Goal: Check status: Check status

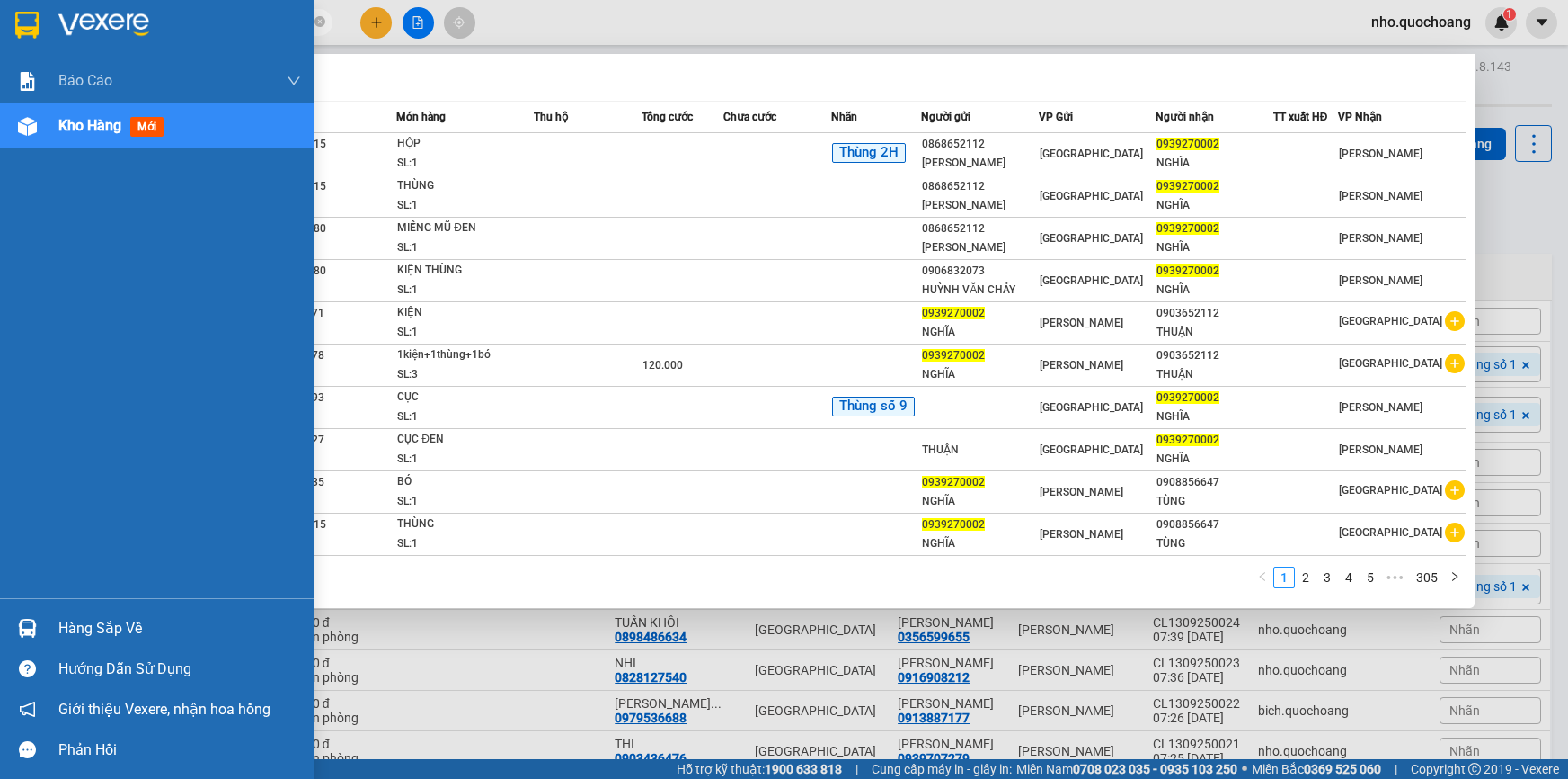
type input "0939270002"
click at [129, 636] on div "Hàng sắp về" at bounding box center [179, 629] width 243 height 27
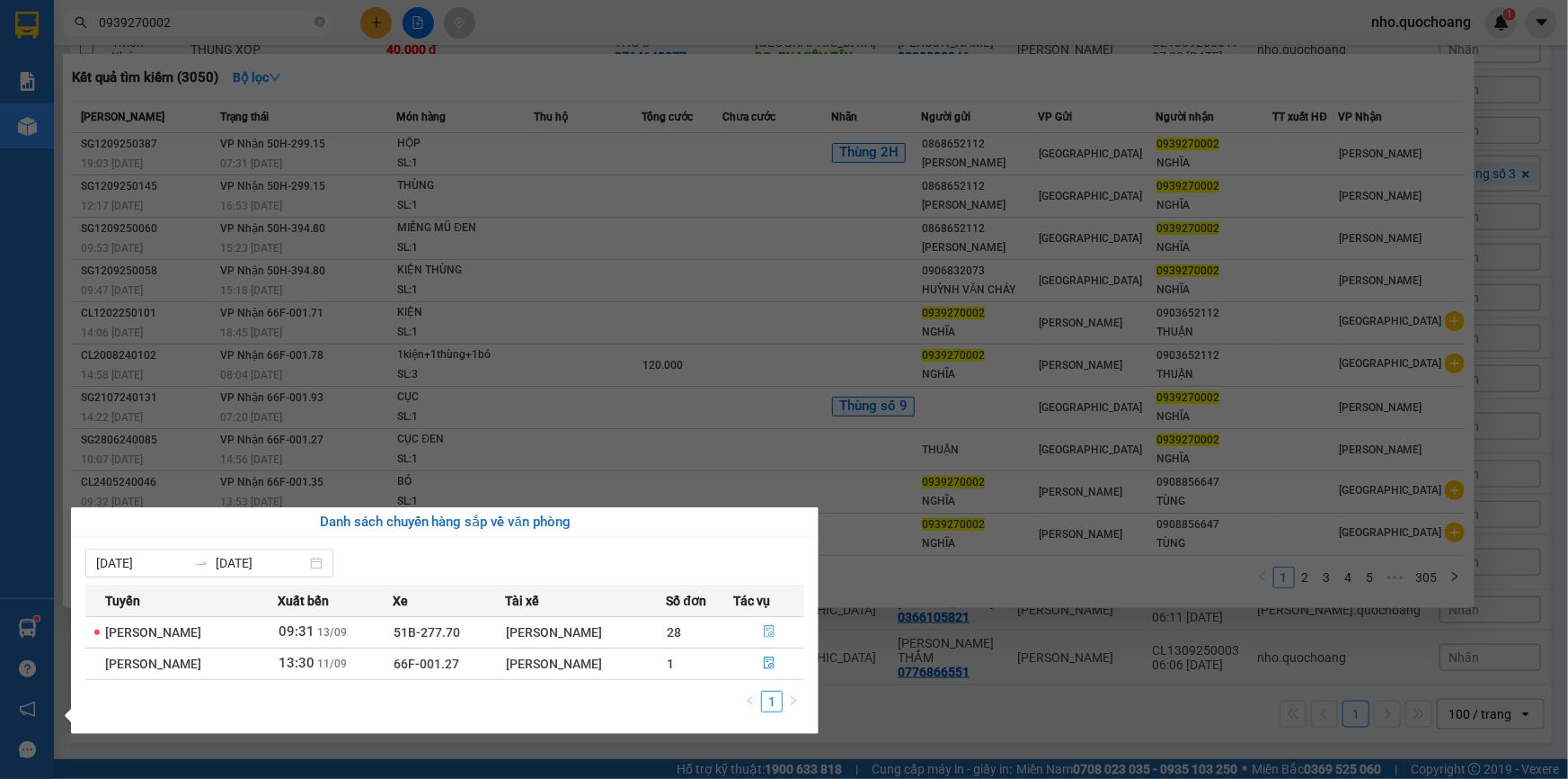
click at [776, 629] on icon "file-done" at bounding box center [769, 631] width 13 height 13
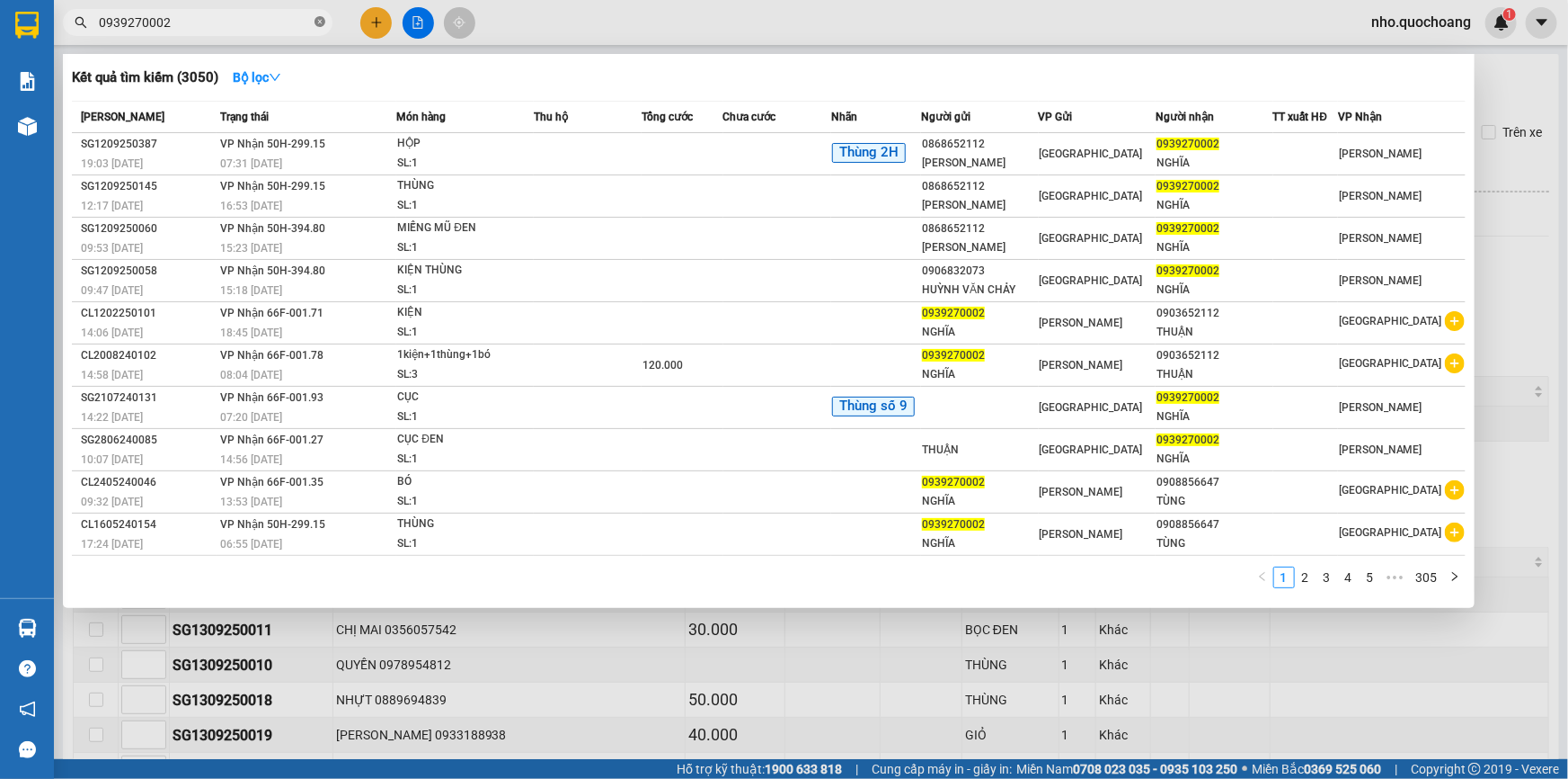
drag, startPoint x: 318, startPoint y: 23, endPoint x: 330, endPoint y: 29, distance: 13.4
click at [318, 22] on icon "close-circle" at bounding box center [320, 21] width 11 height 11
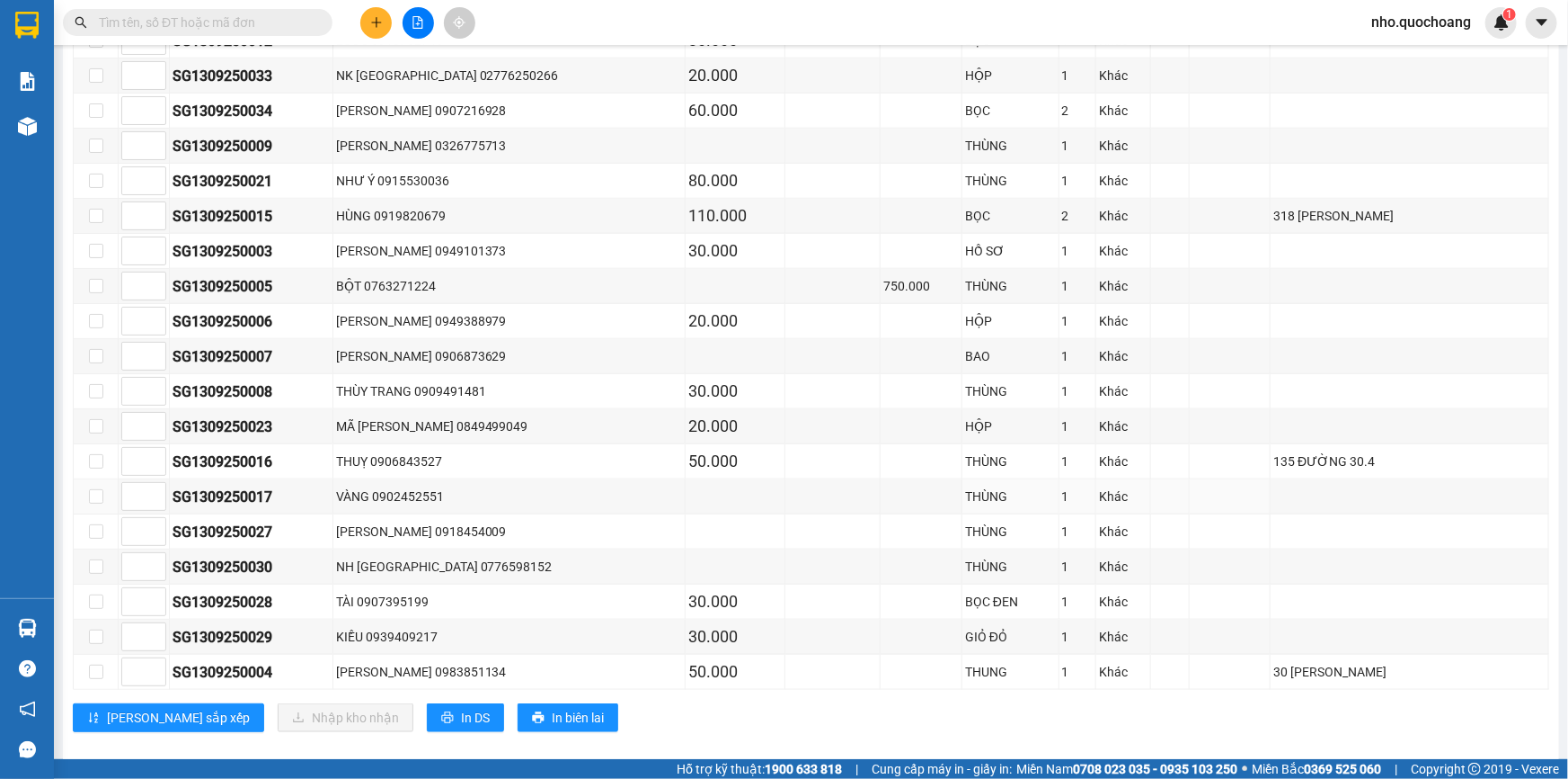
scroll to position [899, 0]
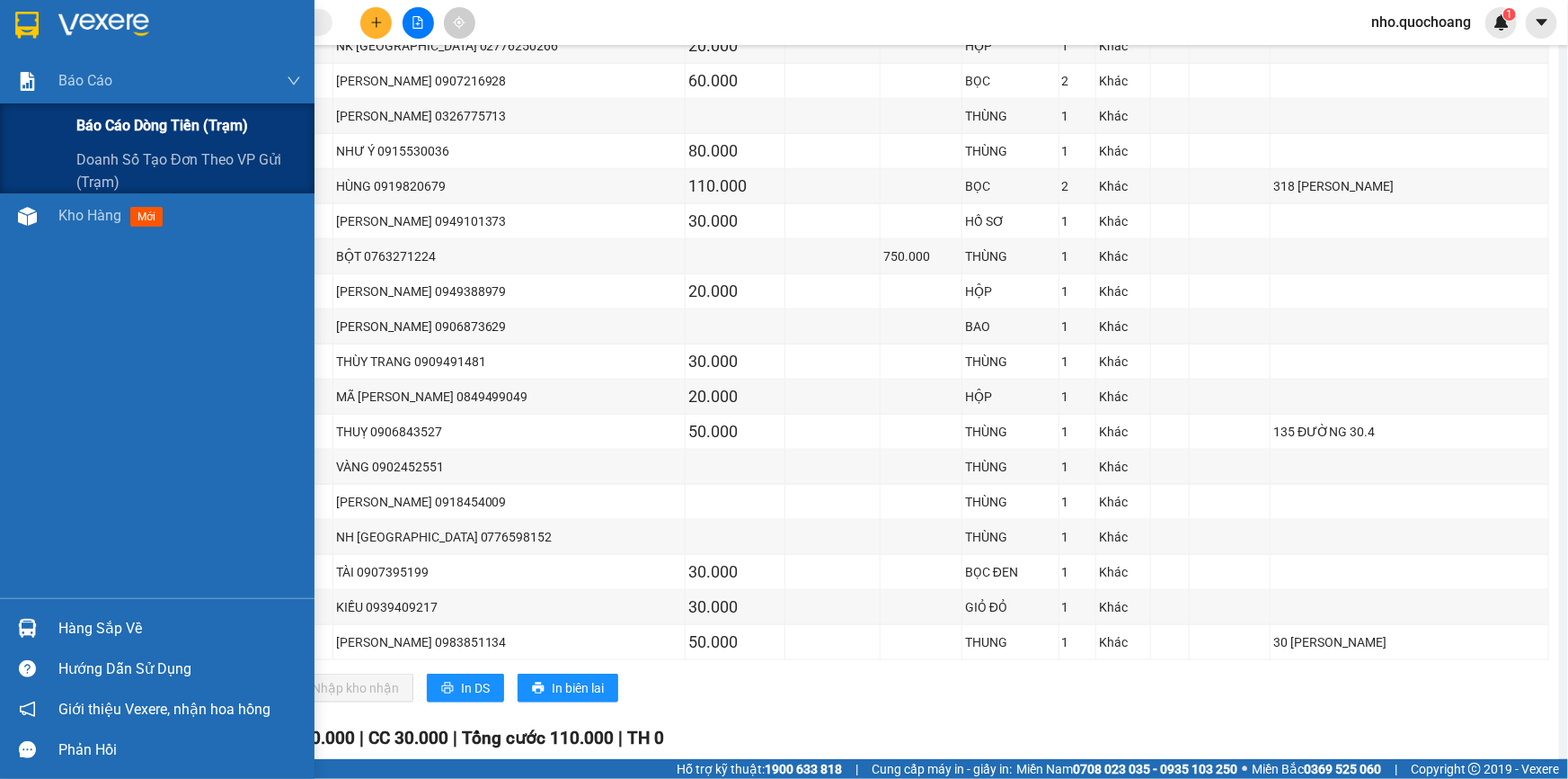
click at [98, 131] on span "Báo cáo dòng tiền (trạm)" at bounding box center [162, 125] width 172 height 22
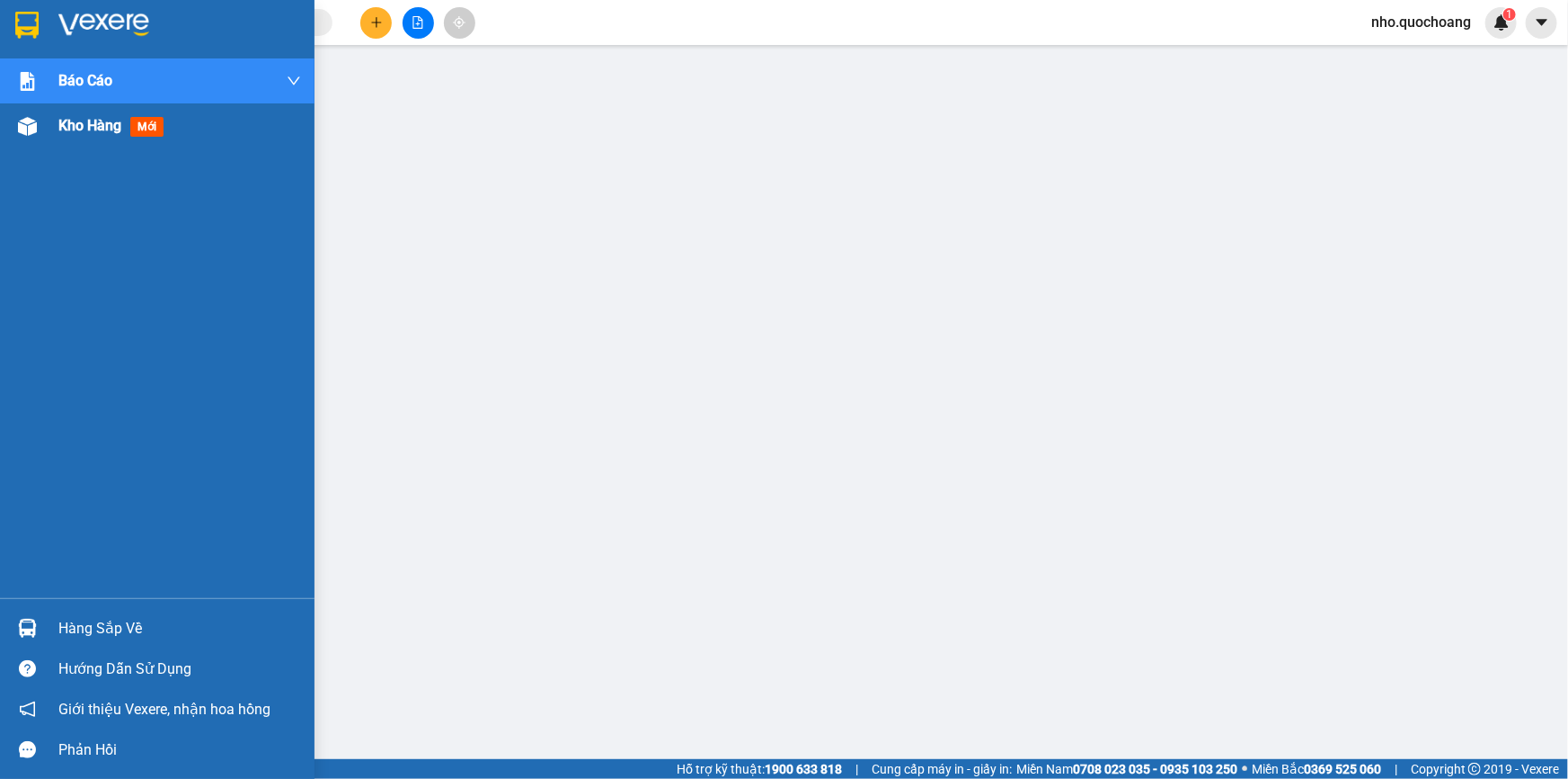
click at [68, 124] on span "Kho hàng" at bounding box center [90, 126] width 63 height 18
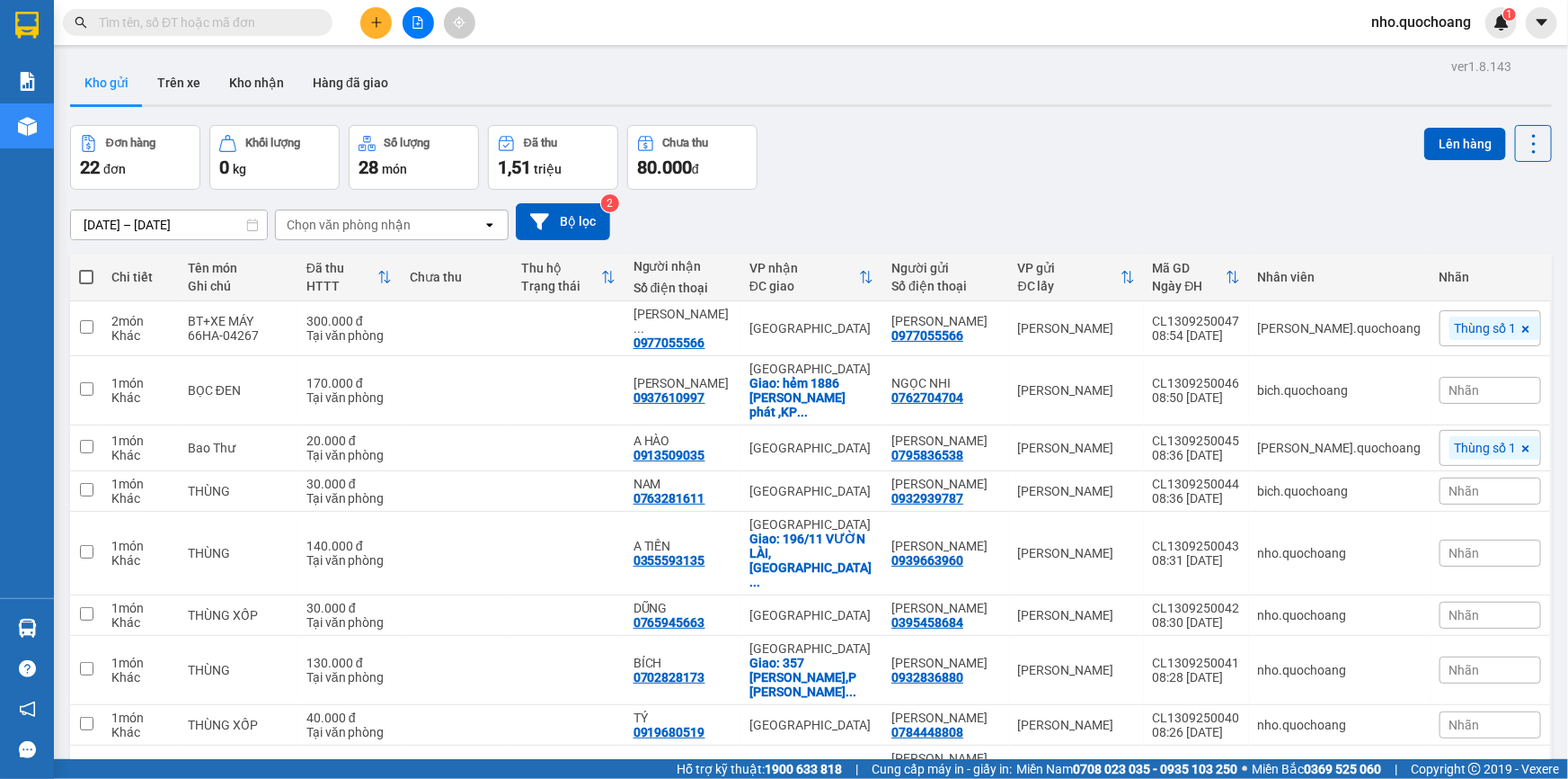
click at [230, 34] on span at bounding box center [198, 22] width 270 height 27
click at [226, 25] on input "text" at bounding box center [205, 22] width 212 height 19
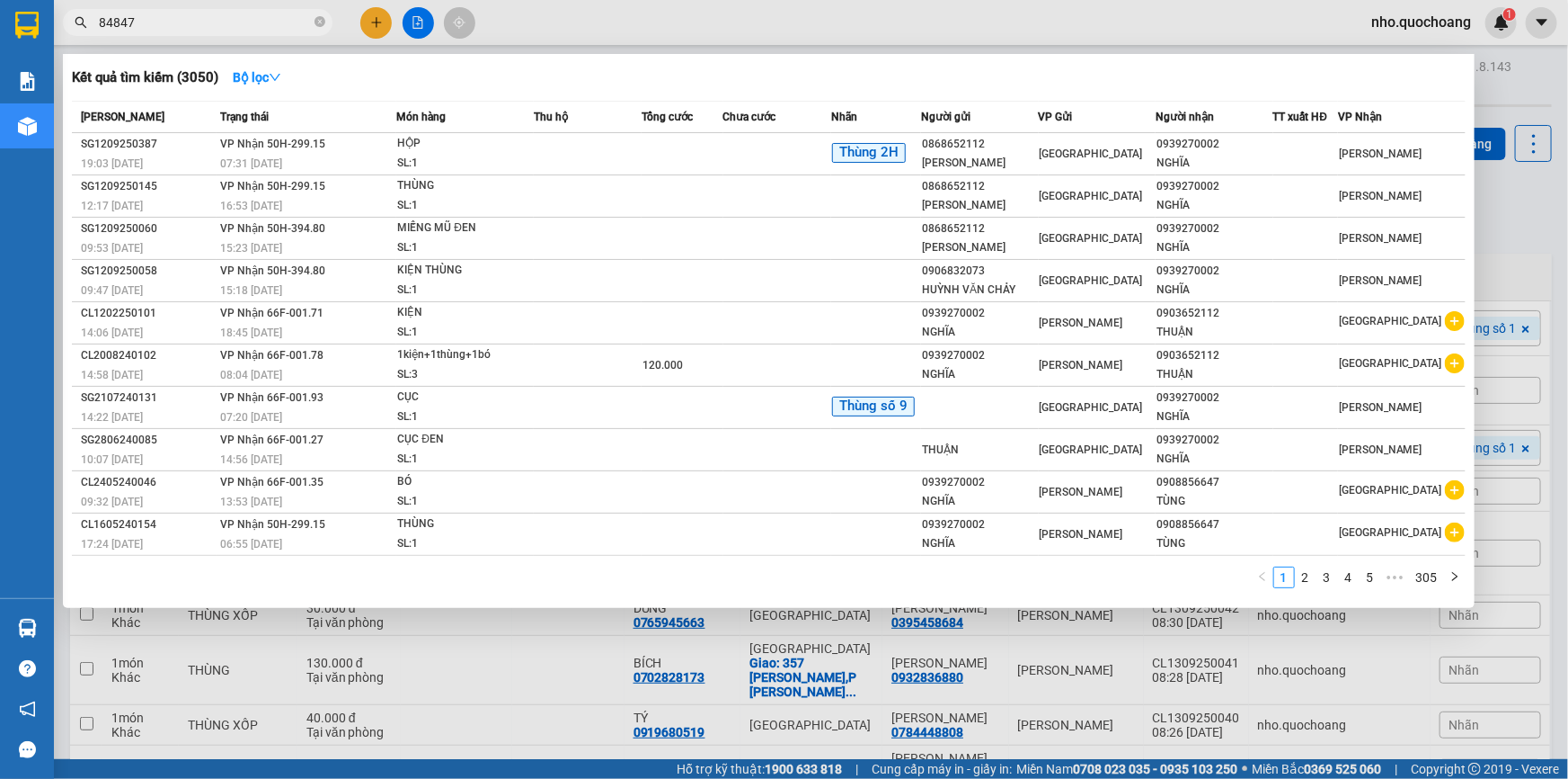
type input "848477"
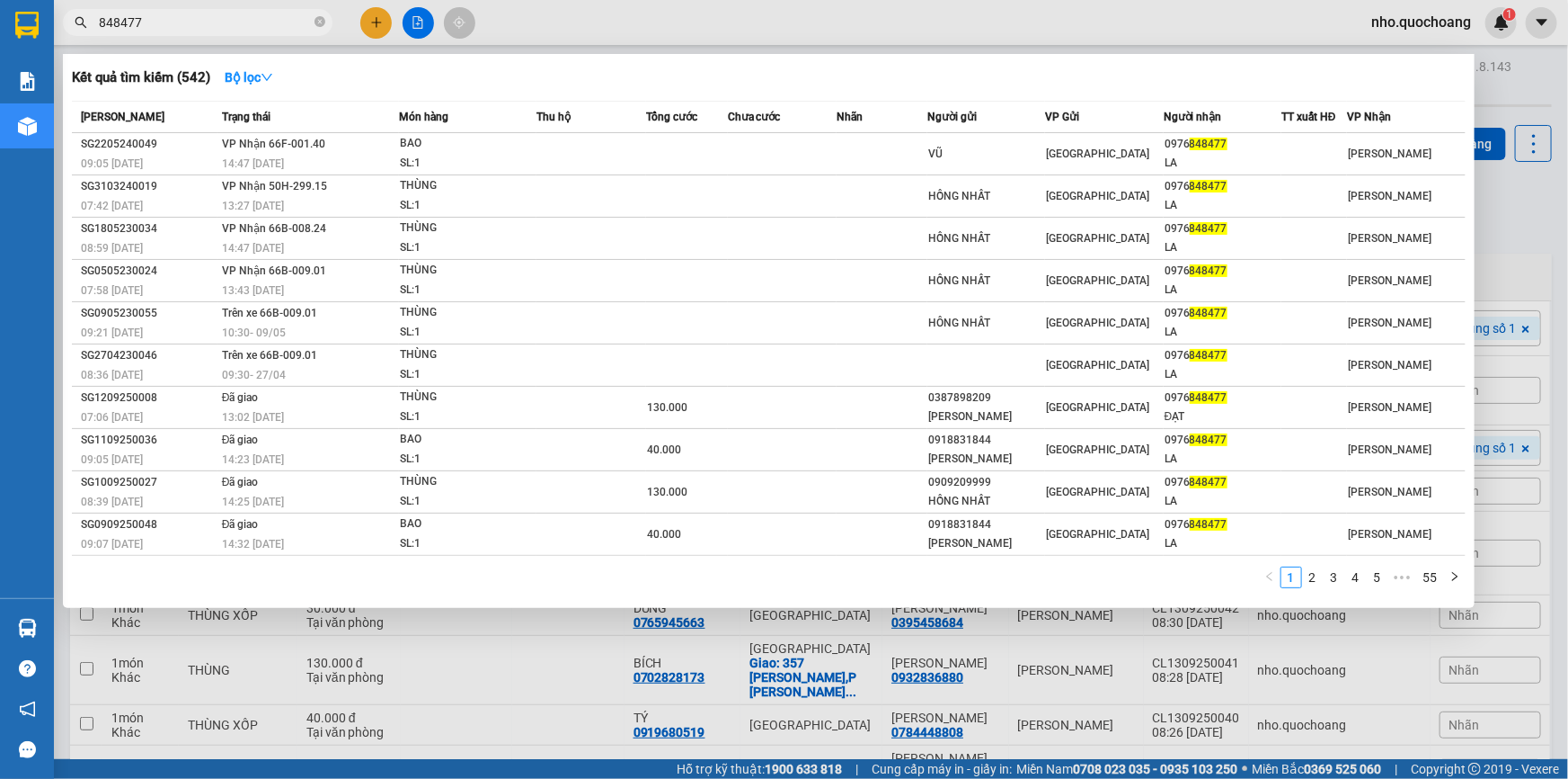
click at [321, 19] on icon "close-circle" at bounding box center [320, 21] width 11 height 11
